Goal: Check status: Check status

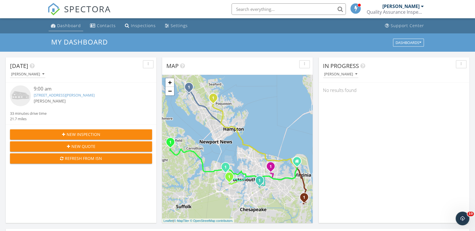
scroll to position [529, 483]
click at [62, 25] on div "Dashboard" at bounding box center [69, 25] width 24 height 5
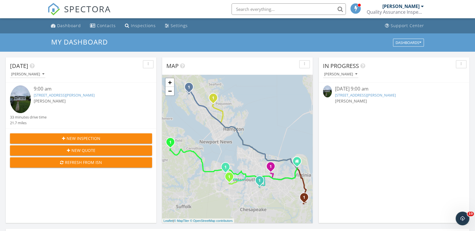
click at [346, 96] on link "[STREET_ADDRESS][PERSON_NAME]" at bounding box center [364, 95] width 61 height 5
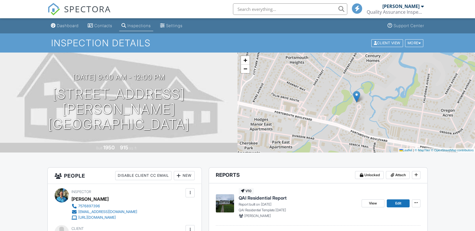
scroll to position [103, 0]
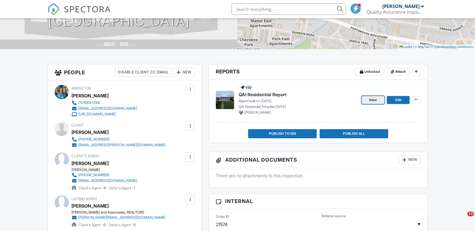
click at [377, 98] on link "View" at bounding box center [372, 100] width 23 height 8
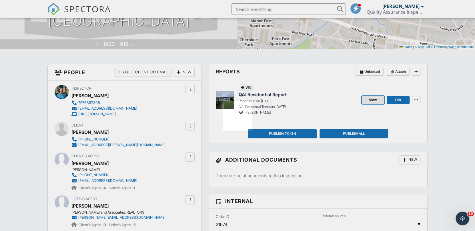
scroll to position [0, 0]
